Goal: Subscribe to service/newsletter

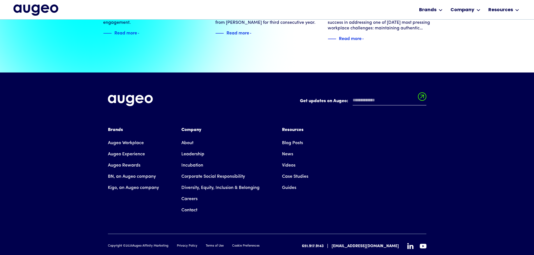
scroll to position [1283, 0]
drag, startPoint x: 117, startPoint y: 81, endPoint x: 208, endPoint y: 97, distance: 92.2
click at [208, 97] on div "Get updates on Augeo: Get updates on Augeo: Thanks for subscribing! Oops! Somet…" at bounding box center [267, 172] width 318 height 200
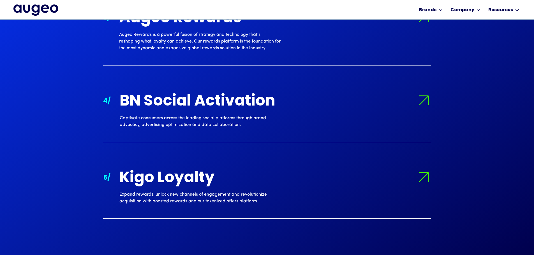
scroll to position [753, 0]
